Goal: Check status: Check status

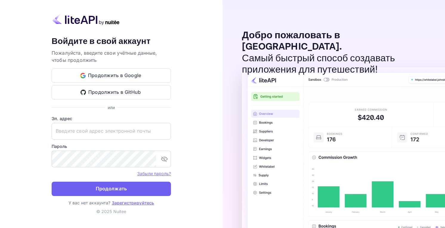
type input "[EMAIL_ADDRESS][DOMAIN_NAME]"
click at [116, 191] on ya-tr-span "Продолжать" at bounding box center [111, 189] width 31 height 8
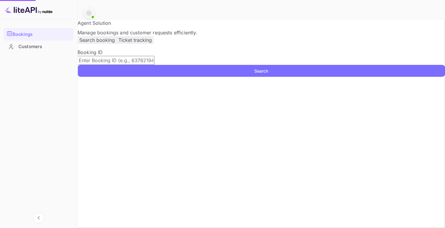
click at [98, 6] on div at bounding box center [91, 4] width 14 height 7
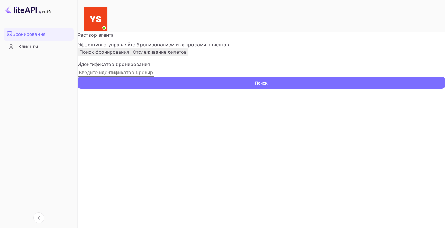
drag, startPoint x: 126, startPoint y: 91, endPoint x: 162, endPoint y: 92, distance: 36.4
click at [126, 77] on input "text" at bounding box center [116, 72] width 77 height 9
paste input "9805683"
type input "9805683"
click at [268, 86] on ya-tr-span "Поиск" at bounding box center [261, 83] width 13 height 6
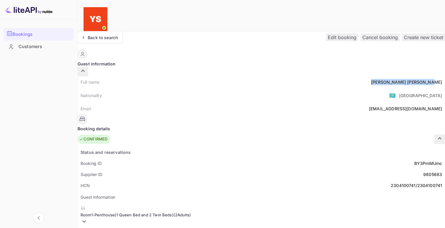
drag, startPoint x: 201, startPoint y: 70, endPoint x: 252, endPoint y: 71, distance: 51.4
click at [252, 76] on div "Full name [PERSON_NAME]" at bounding box center [262, 81] width 368 height 11
copy div "[PERSON_NAME]"
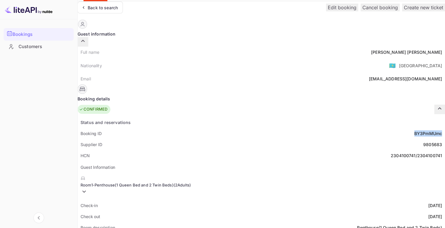
drag, startPoint x: 221, startPoint y: 116, endPoint x: 253, endPoint y: 119, distance: 32.1
click at [253, 128] on div "Booking ID BY3PmMUmc" at bounding box center [262, 133] width 368 height 11
copy ya-tr-span "BY3PmMUmc"
drag, startPoint x: 239, startPoint y: 128, endPoint x: 258, endPoint y: 128, distance: 18.8
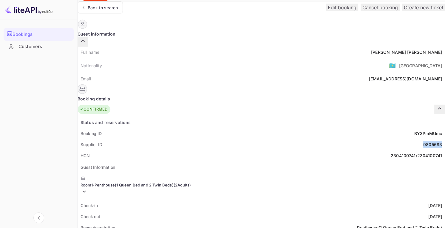
copy div "9805683"
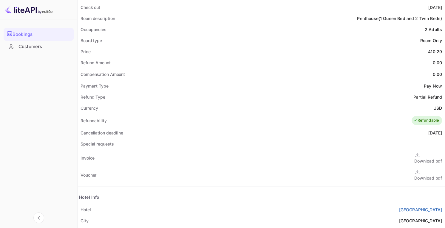
scroll to position [299, 0]
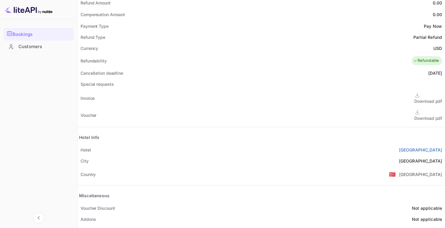
copy ya-tr-span "[GEOGRAPHIC_DATA]"
drag, startPoint x: 199, startPoint y: 127, endPoint x: 255, endPoint y: 129, distance: 55.6
click at [255, 144] on div "Hotel [GEOGRAPHIC_DATA]" at bounding box center [262, 149] width 368 height 11
